Goal: Contribute content: Add original content to the website for others to see

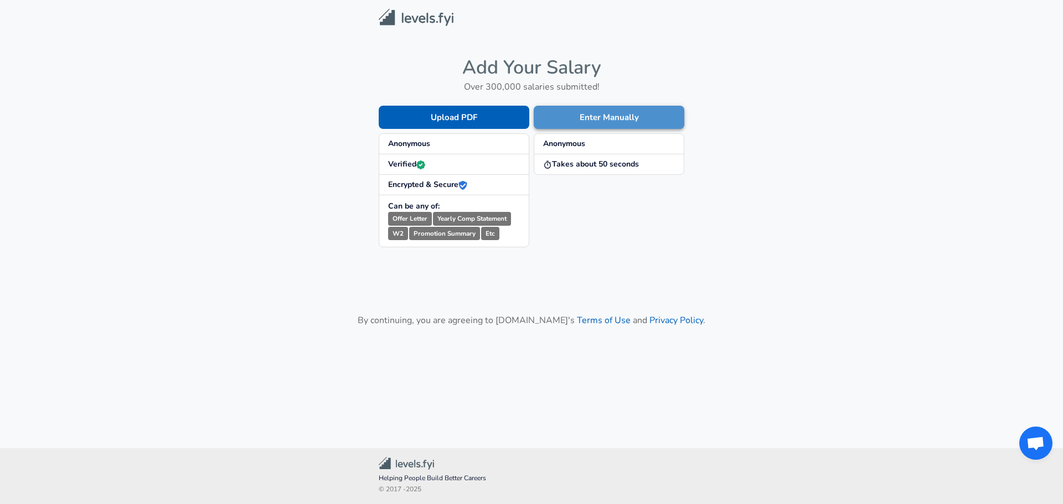
click at [627, 116] on button "Enter Manually" at bounding box center [609, 117] width 151 height 23
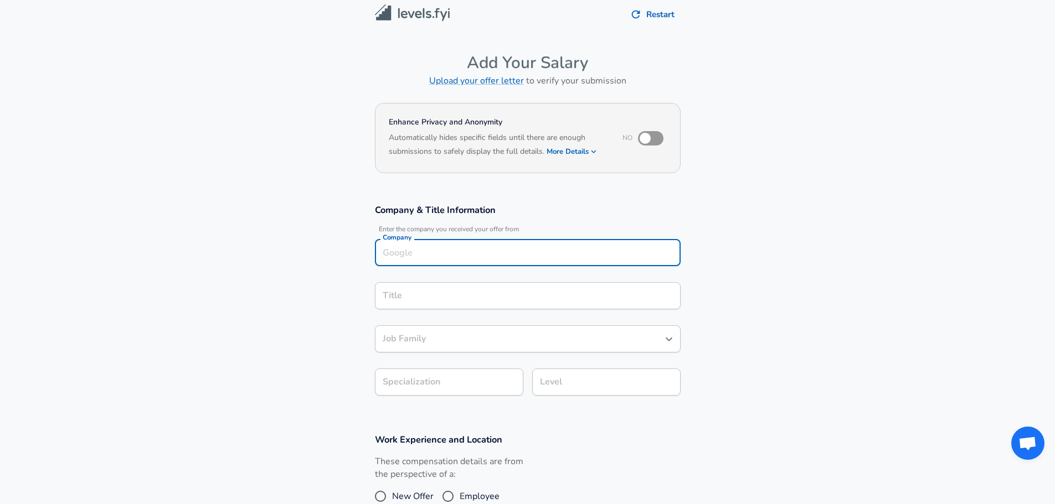
scroll to position [17, 0]
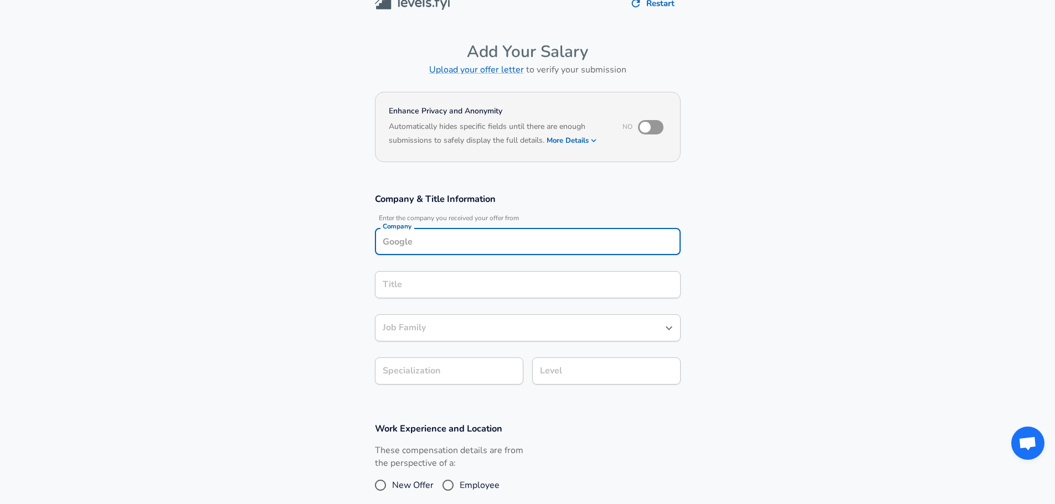
click at [451, 255] on div "Company" at bounding box center [528, 241] width 306 height 27
click at [445, 266] on li "Tesla" at bounding box center [528, 268] width 306 height 17
click at [424, 295] on div "Title" at bounding box center [528, 284] width 306 height 27
type input "Tesla"
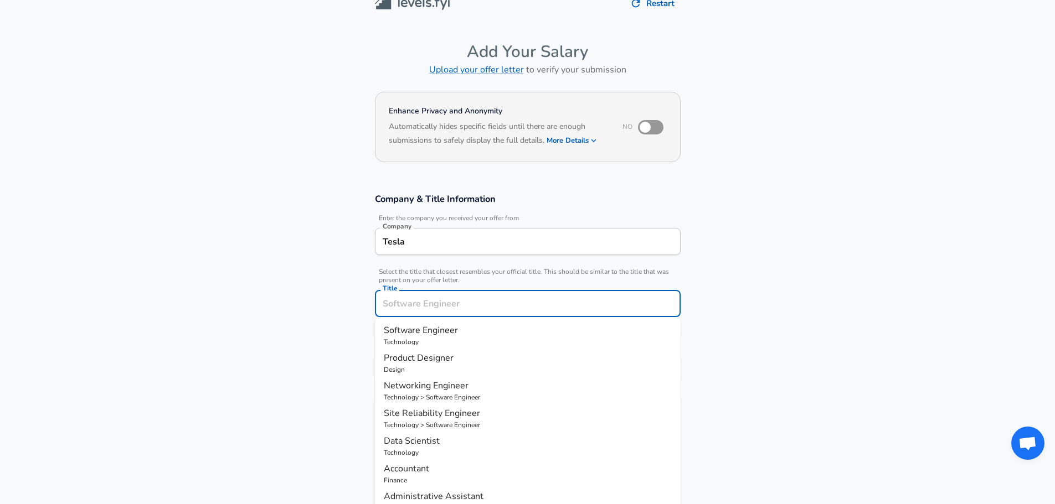
scroll to position [39, 0]
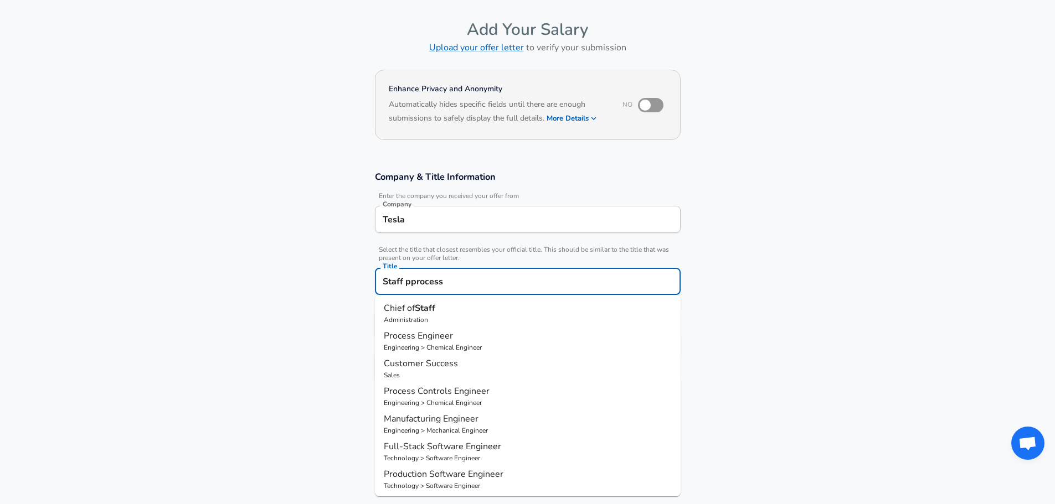
click at [386, 285] on input "Staff pprocess" at bounding box center [528, 281] width 296 height 17
drag, startPoint x: 445, startPoint y: 280, endPoint x: 411, endPoint y: 277, distance: 33.9
click at [411, 277] on input "Staff pprocess" at bounding box center [528, 281] width 296 height 17
click at [400, 317] on p "Engineering > Chemical Engineer" at bounding box center [528, 320] width 288 height 10
type input "Process Engineer"
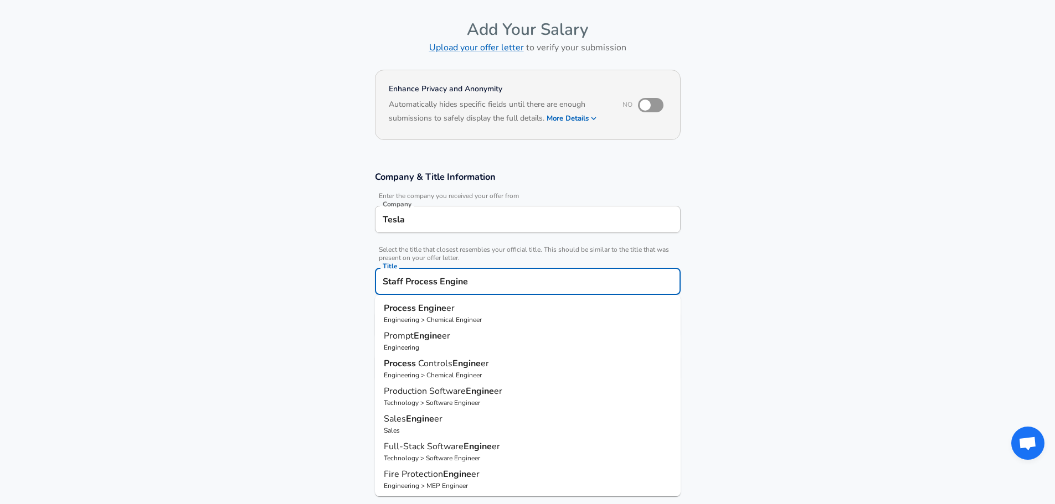
type input "Chemical Engineer"
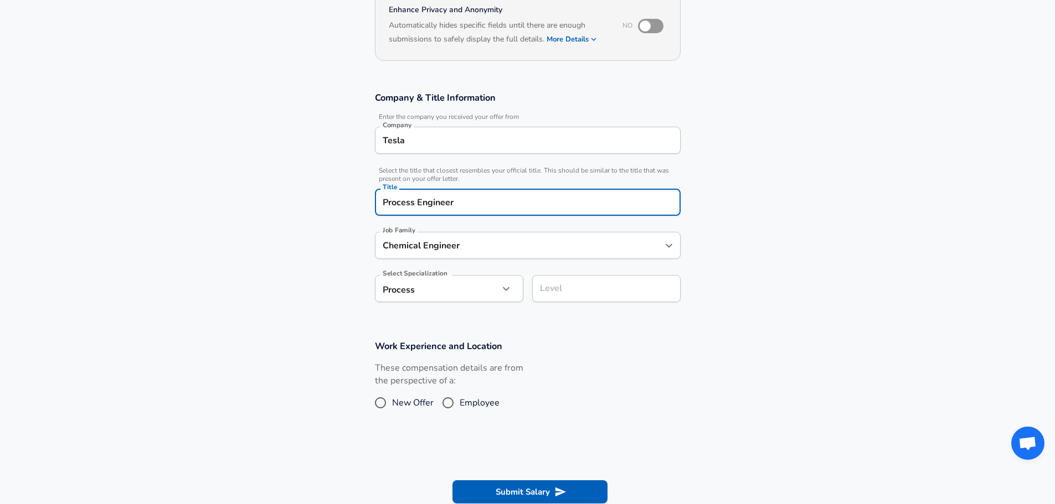
scroll to position [119, 0]
click at [441, 235] on div "Chemical Engineer Job Family" at bounding box center [528, 244] width 306 height 27
type input "Process Engineer"
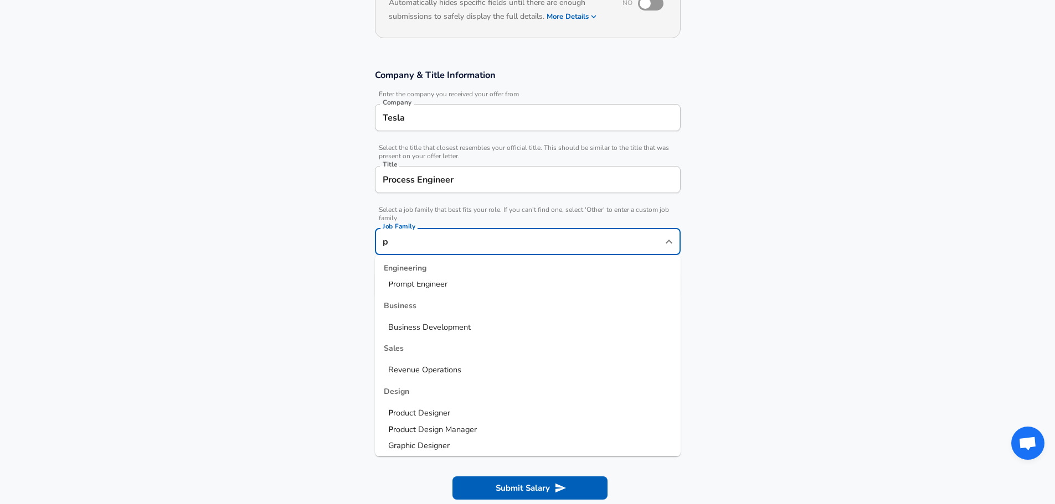
scroll to position [0, 0]
type input "p"
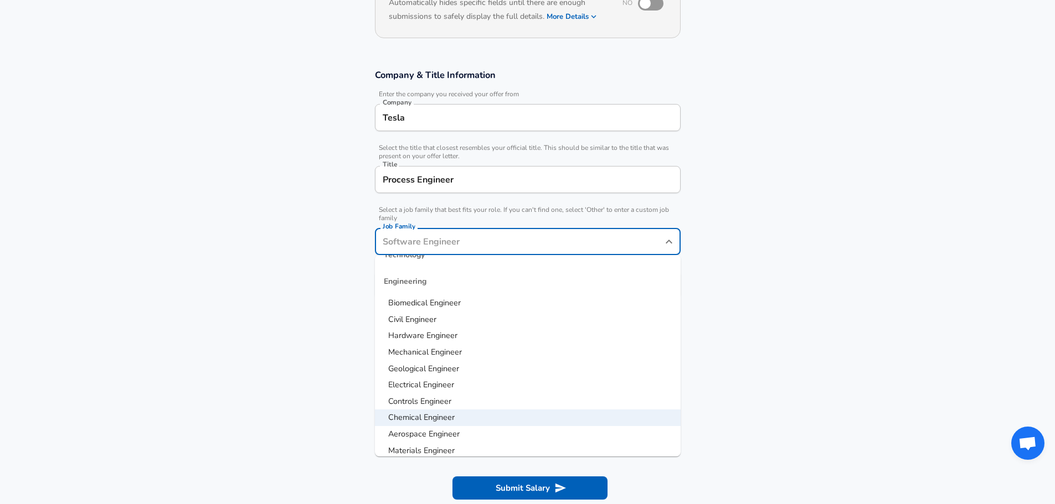
scroll to position [183, 0]
click at [419, 280] on div "Engineering" at bounding box center [528, 280] width 306 height 27
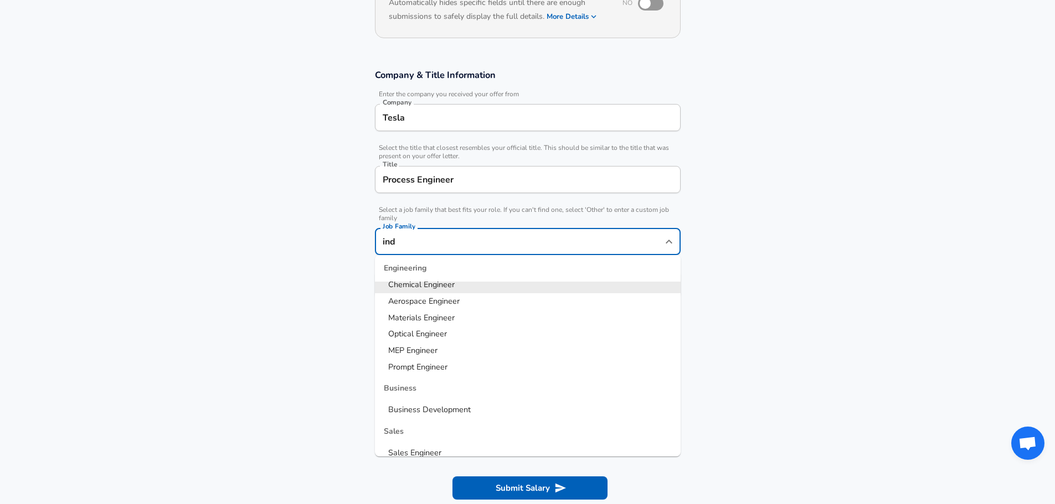
scroll to position [0, 0]
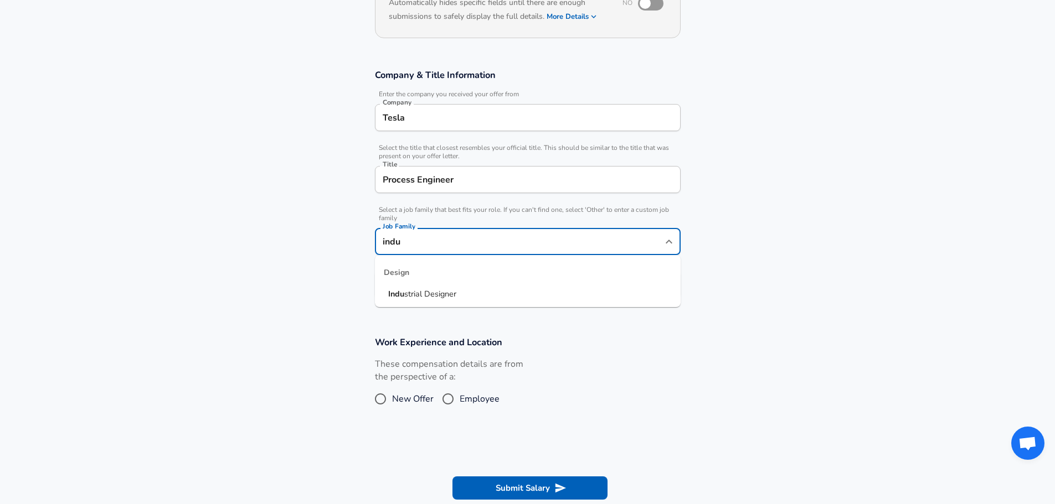
click at [444, 293] on span "strial Designer" at bounding box center [430, 293] width 52 height 11
type input "I"
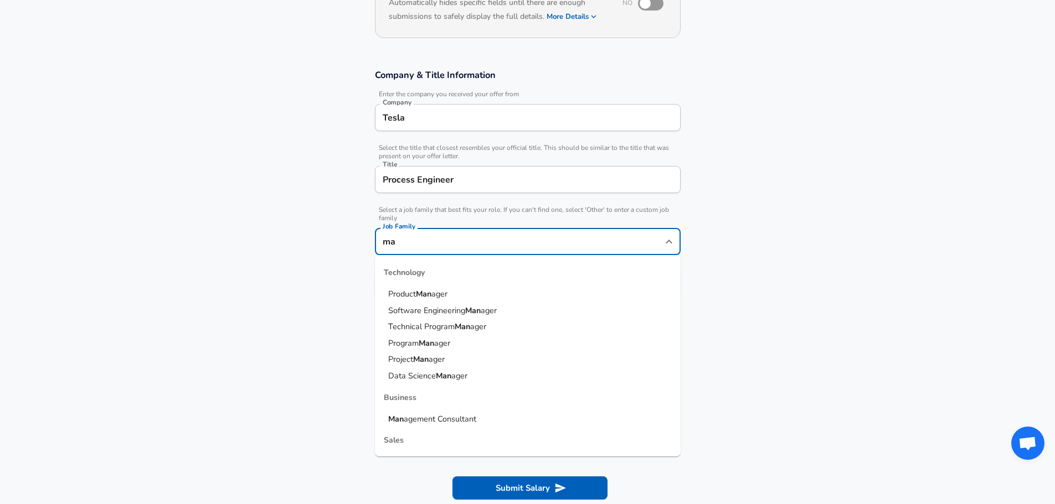
type input "m"
type input "p"
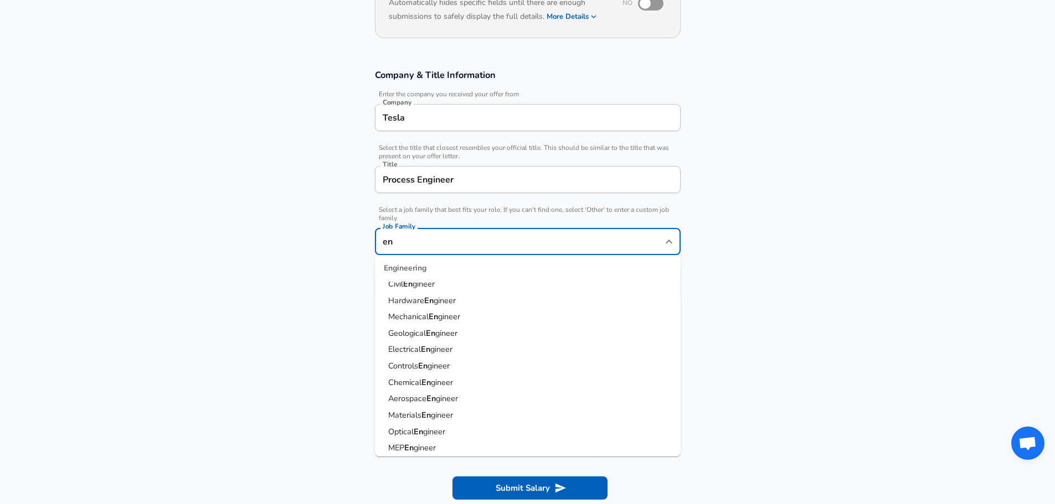
scroll to position [122, 0]
click at [426, 380] on strong "En" at bounding box center [425, 379] width 9 height 11
type input "Chemical Engineer"
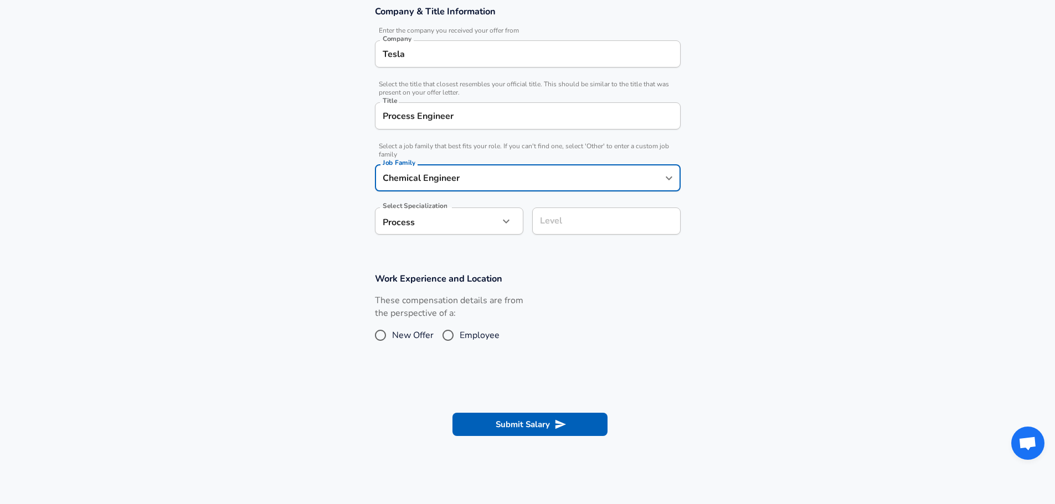
scroll to position [205, 0]
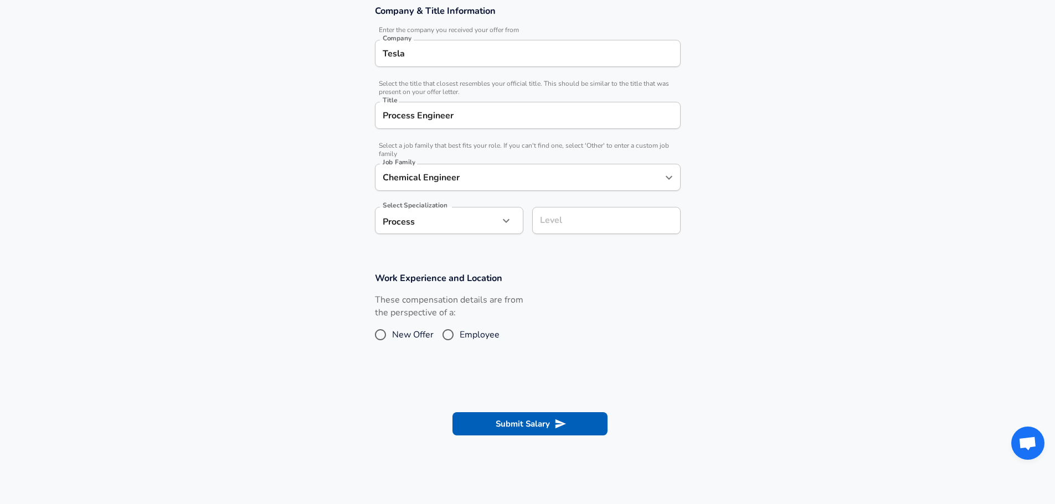
click at [518, 267] on section "Work Experience and Location These compensation details are from the perspectiv…" at bounding box center [527, 314] width 1055 height 111
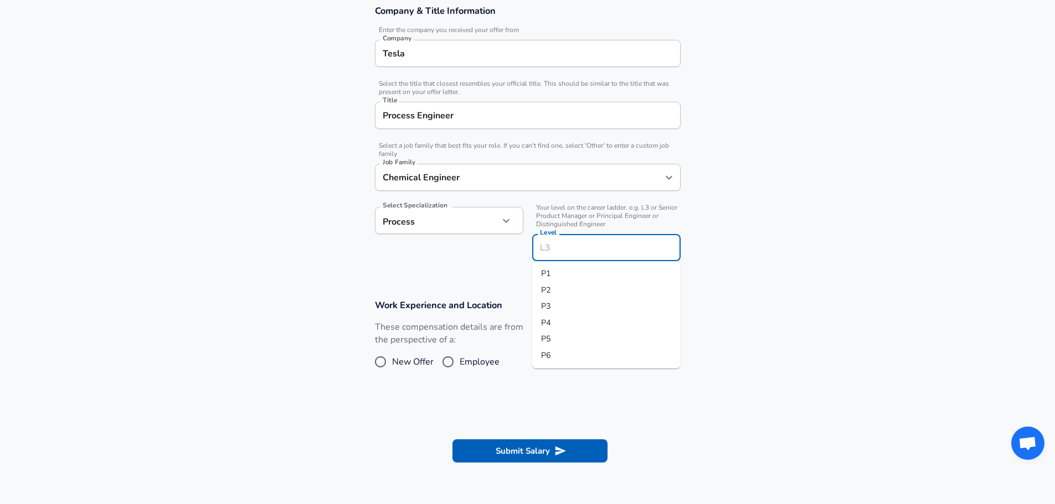
scroll to position [228, 0]
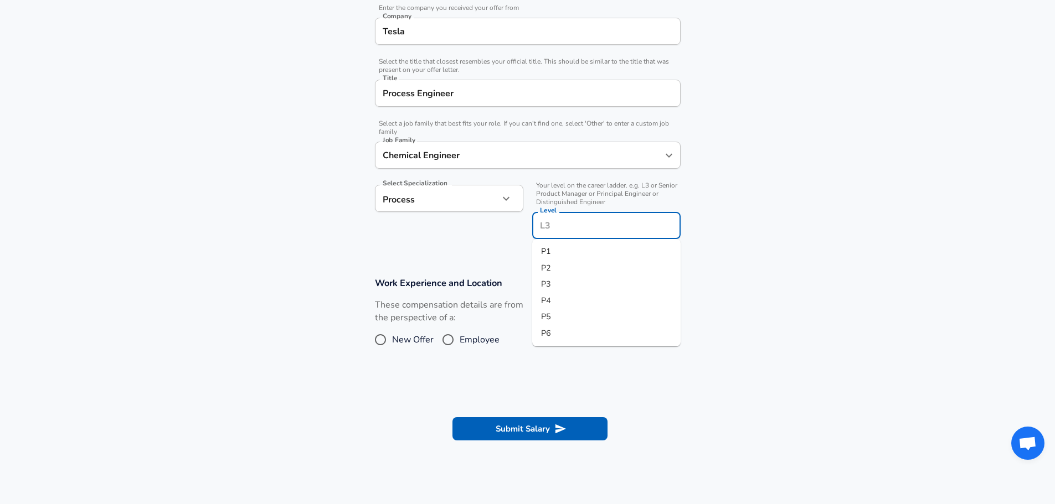
click at [566, 224] on input "Level" at bounding box center [606, 225] width 138 height 17
click at [554, 302] on li "P4" at bounding box center [606, 301] width 148 height 17
type input "P4"
click at [451, 332] on input "Employee" at bounding box center [447, 340] width 23 height 18
radio input "true"
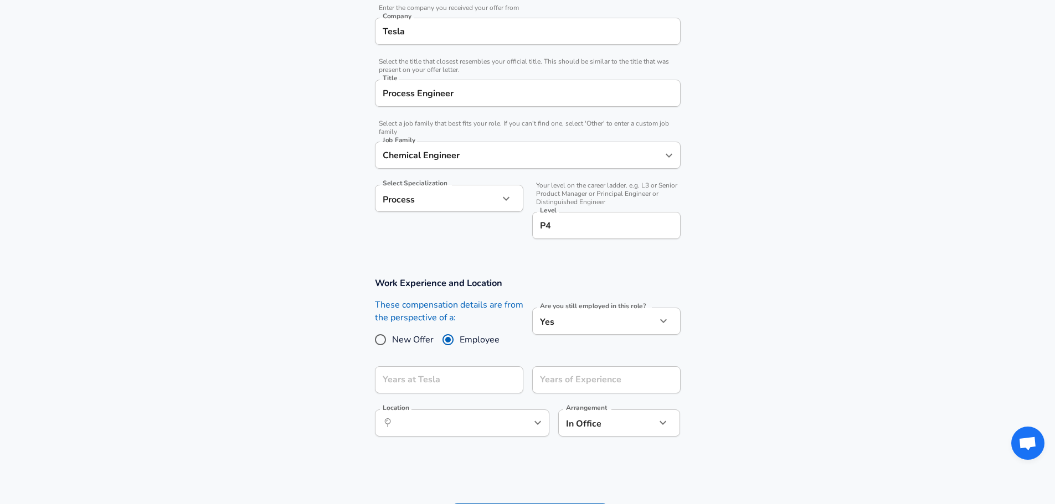
scroll to position [313, 0]
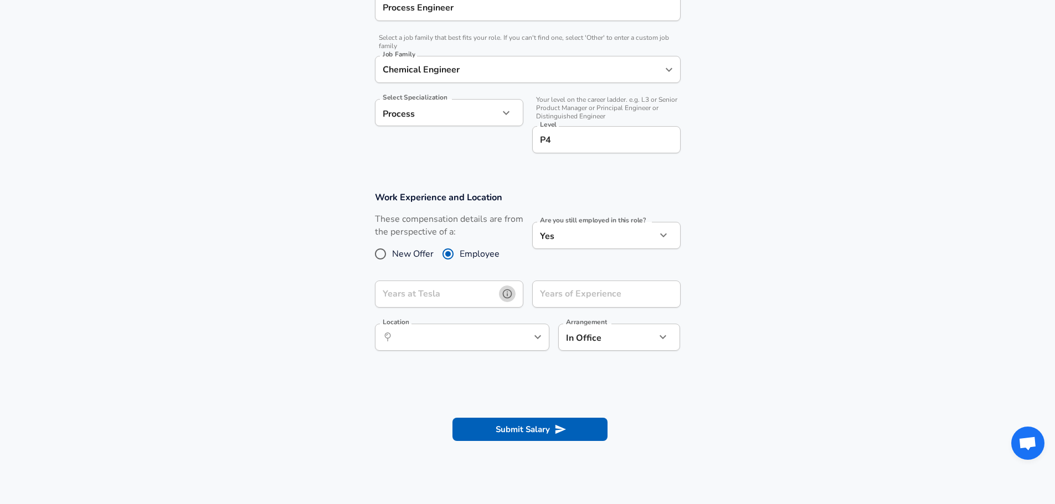
click at [502, 291] on icon "help" at bounding box center [507, 293] width 11 height 11
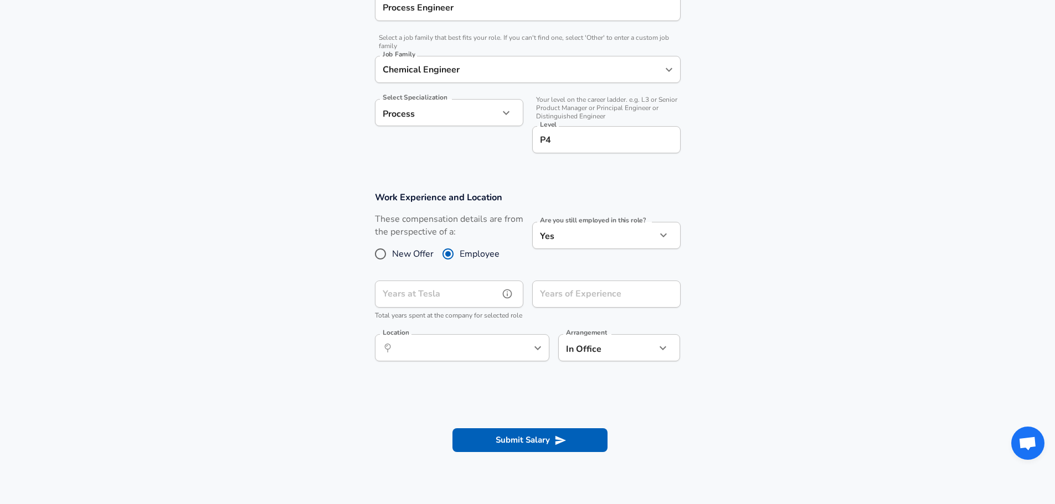
click at [447, 300] on input "Years at Tesla" at bounding box center [437, 294] width 124 height 27
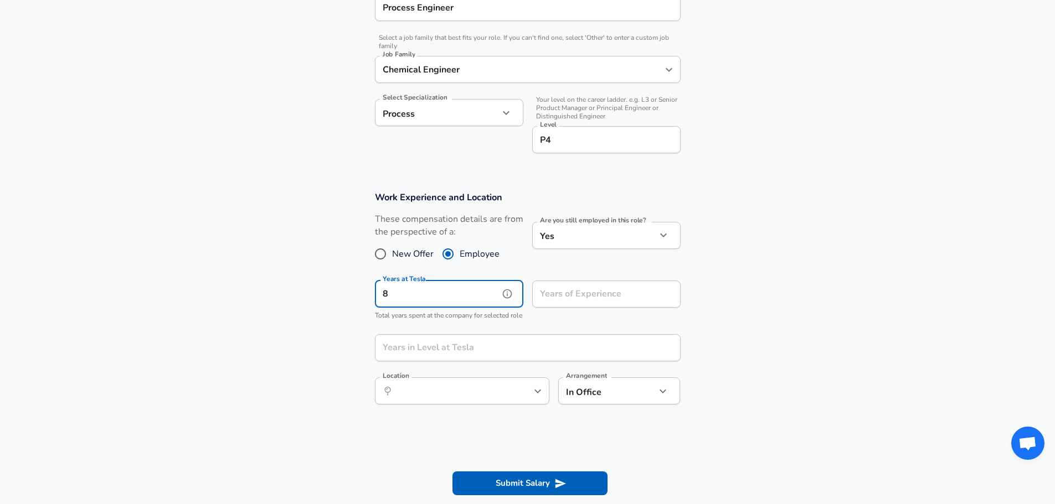
type input "8"
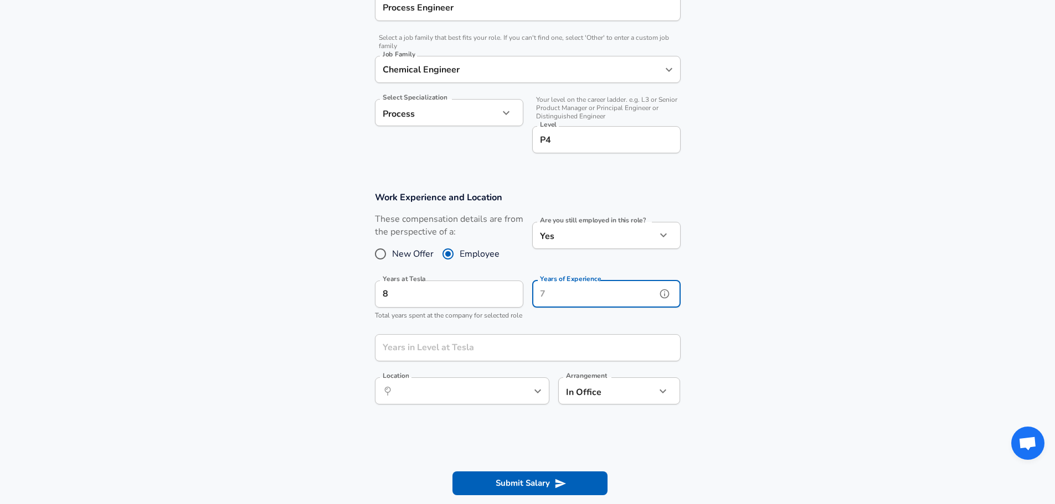
click at [552, 298] on input "Years of Experience" at bounding box center [594, 294] width 124 height 27
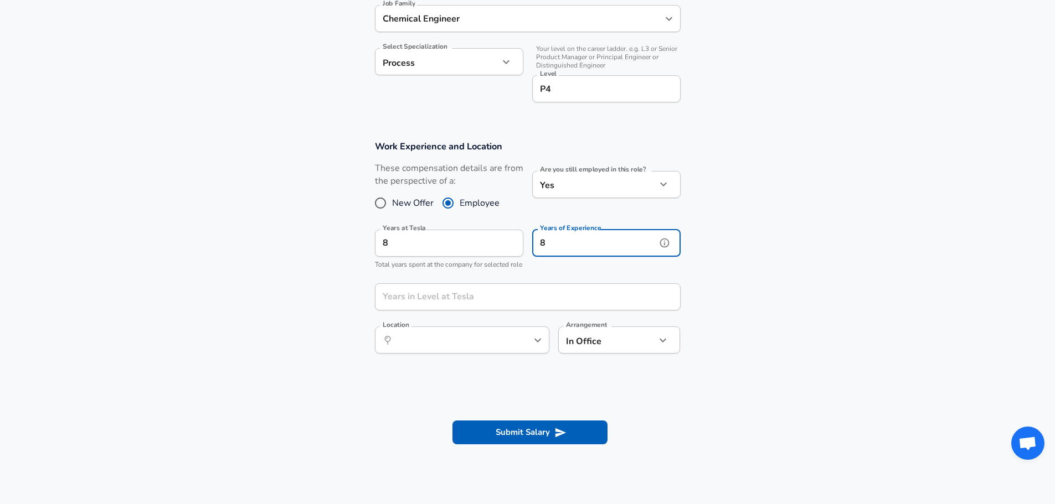
scroll to position [365, 0]
type input "8"
click at [476, 309] on input "Years in Level at Tesla" at bounding box center [515, 295] width 281 height 27
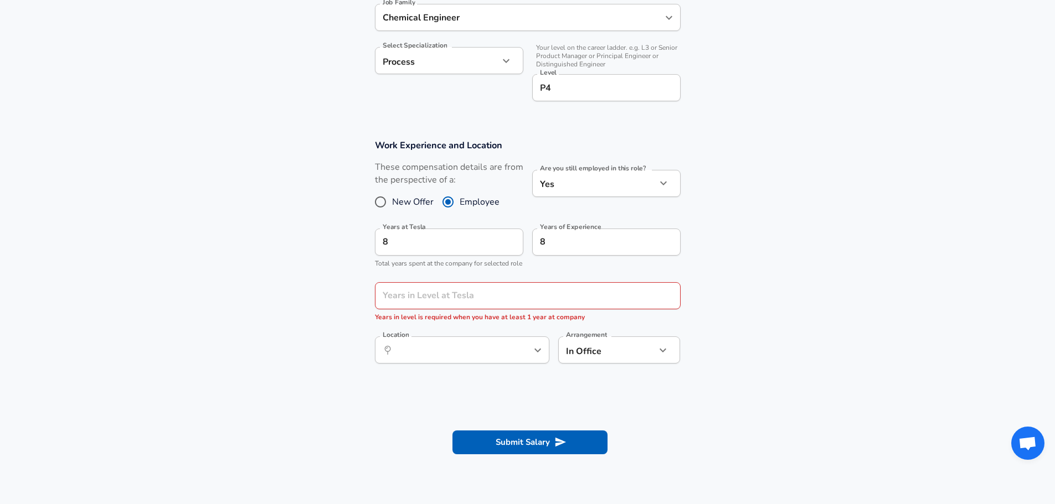
click at [318, 325] on section "Work Experience and Location These compensation details are from the perspectiv…" at bounding box center [527, 257] width 1055 height 262
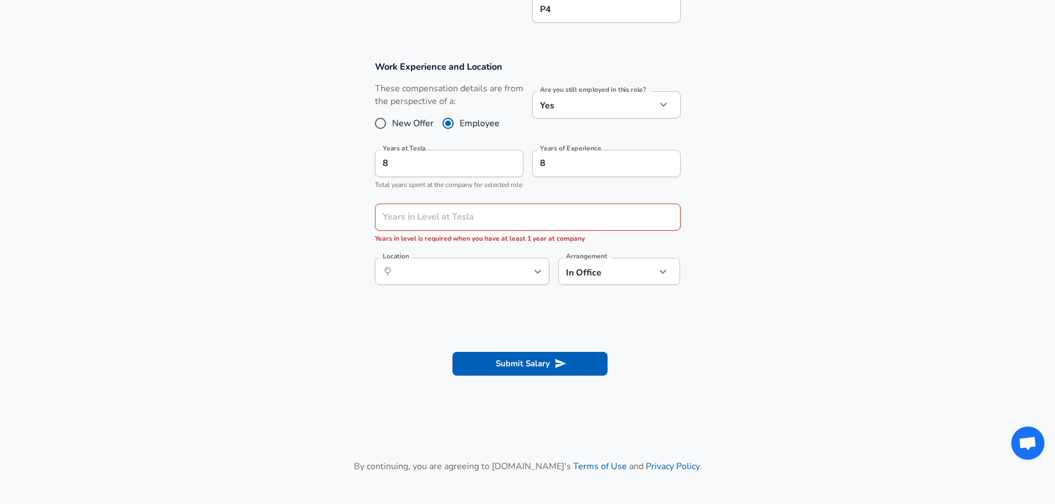
scroll to position [446, 0]
click at [425, 221] on input "Years in Level at Tesla" at bounding box center [515, 214] width 281 height 27
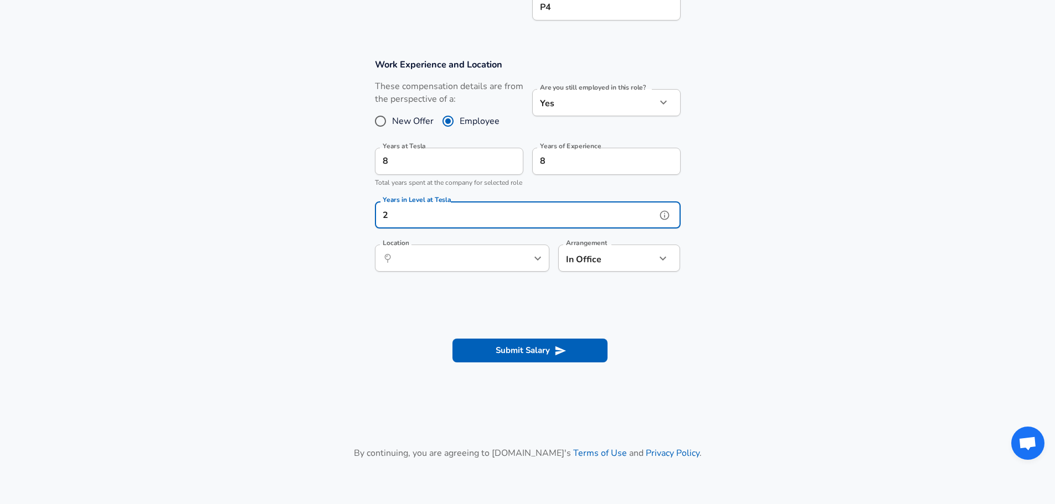
click at [433, 272] on div "​ Location" at bounding box center [462, 258] width 174 height 27
type input "2"
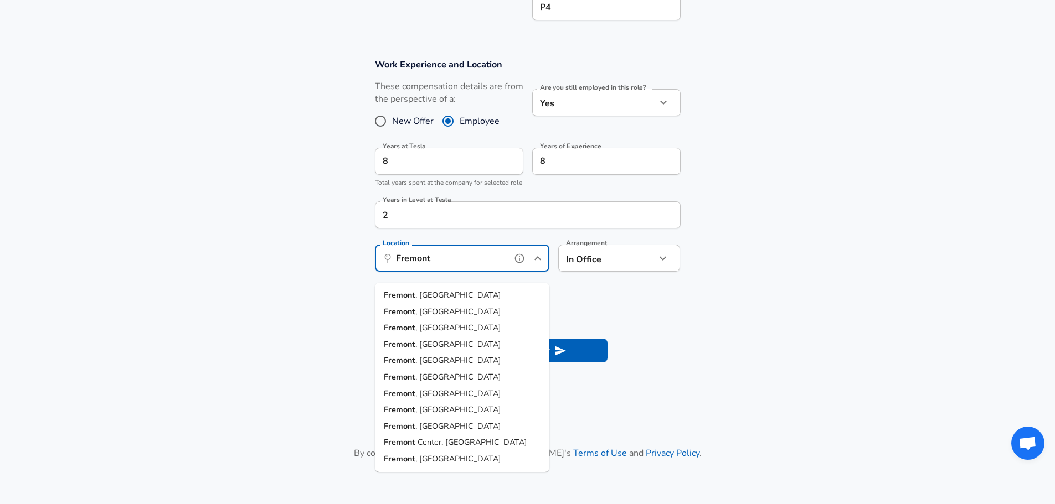
click at [439, 292] on li "[GEOGRAPHIC_DATA] , [GEOGRAPHIC_DATA]" at bounding box center [462, 295] width 174 height 17
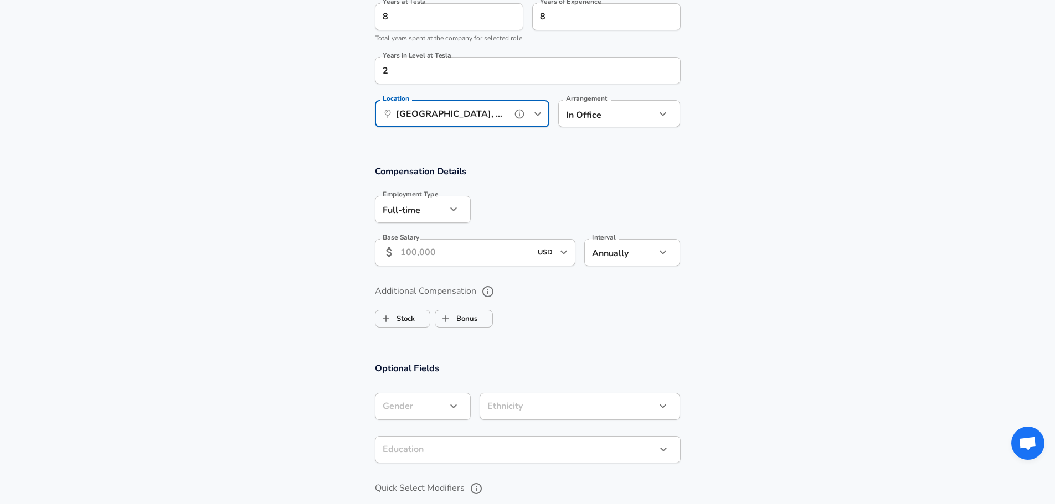
scroll to position [593, 0]
type input "[GEOGRAPHIC_DATA], [GEOGRAPHIC_DATA]"
click at [464, 264] on input "Base Salary" at bounding box center [465, 250] width 131 height 27
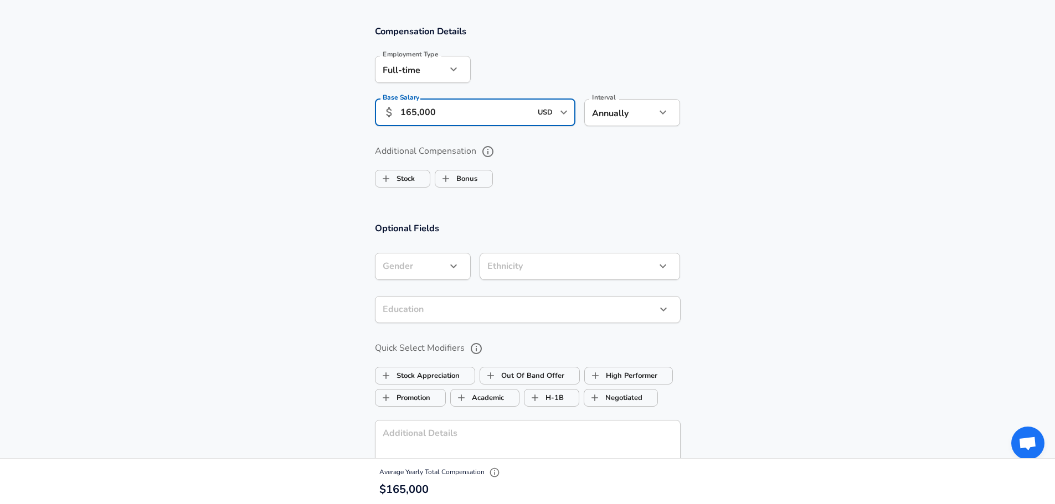
scroll to position [731, 0]
type input "165,000"
click at [405, 189] on label "Stock" at bounding box center [394, 178] width 39 height 21
checkbox input "true"
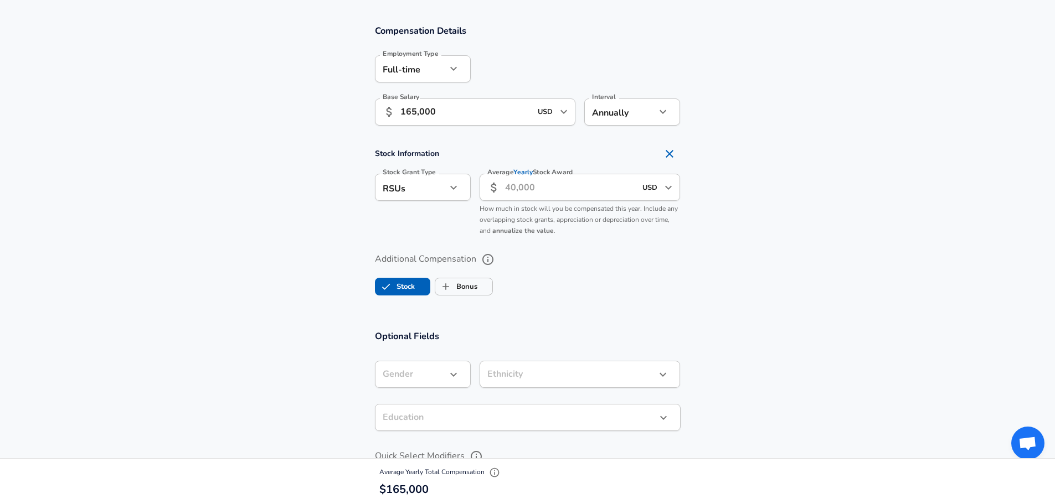
click at [523, 201] on input "Average Yearly Stock Award" at bounding box center [570, 187] width 131 height 27
type input "80,000"
click at [604, 256] on div "Additional Compensation Stock Bonus" at bounding box center [527, 270] width 332 height 59
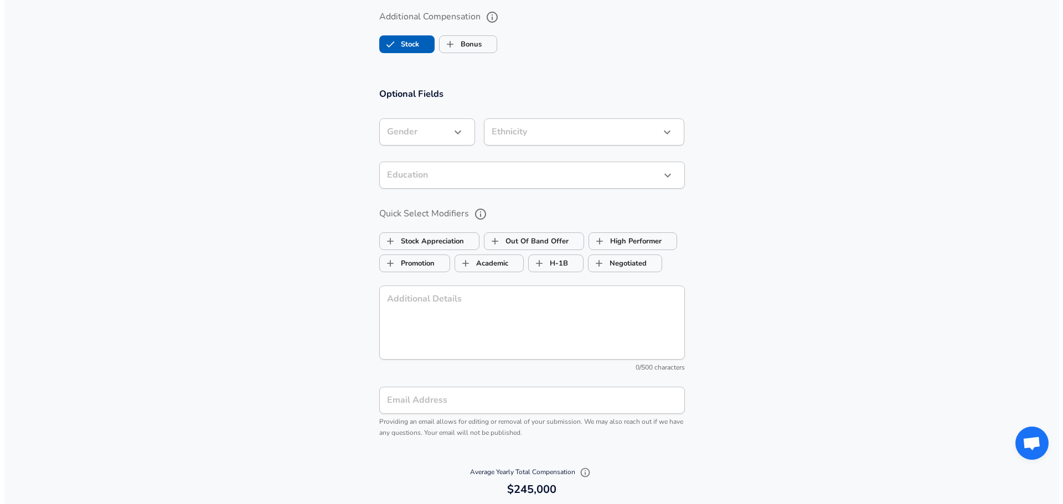
scroll to position [1202, 0]
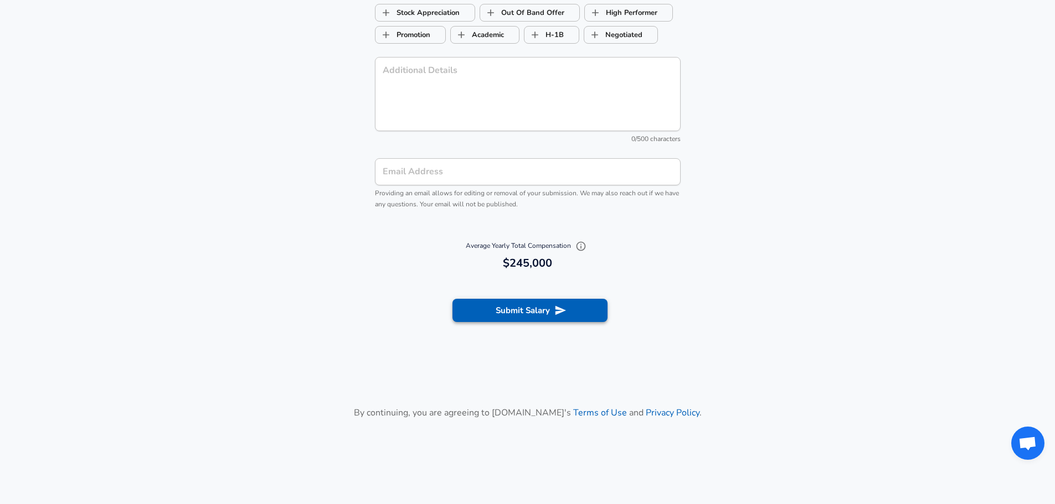
click at [507, 322] on button "Submit Salary" at bounding box center [529, 310] width 155 height 23
